Goal: Use online tool/utility: Use online tool/utility

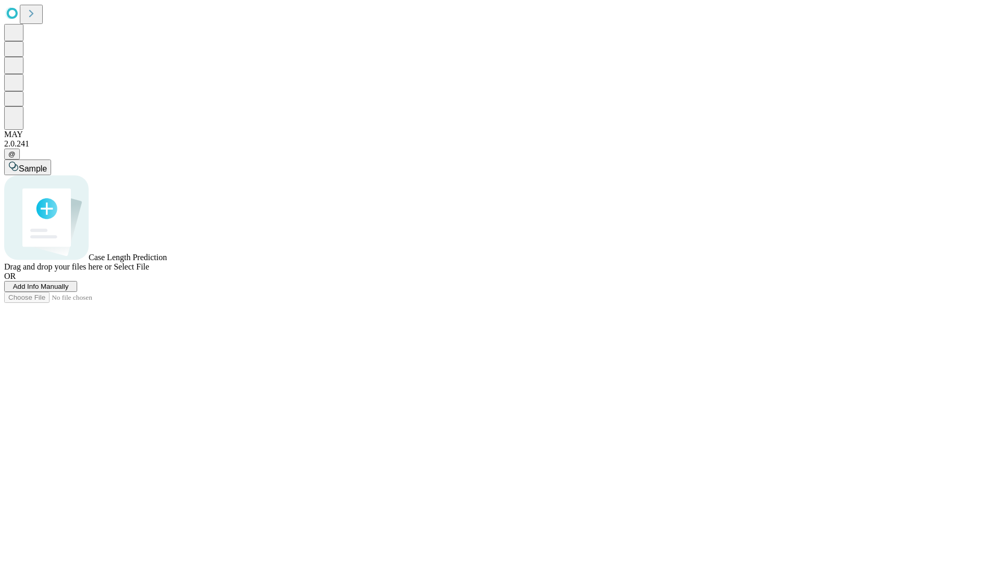
click at [149, 271] on span "Select File" at bounding box center [131, 266] width 35 height 9
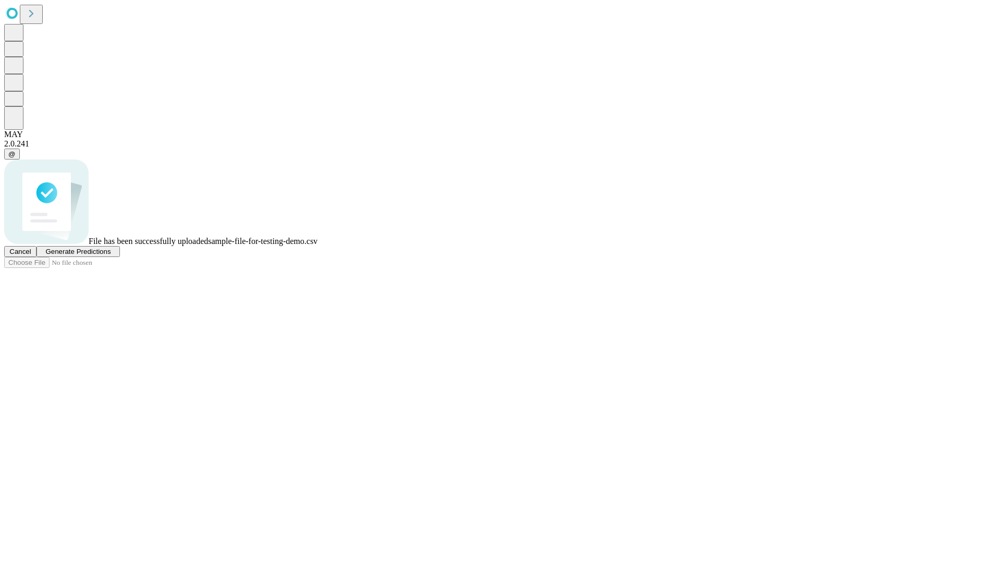
click at [111, 256] on span "Generate Predictions" at bounding box center [77, 252] width 65 height 8
